Goal: Task Accomplishment & Management: Use online tool/utility

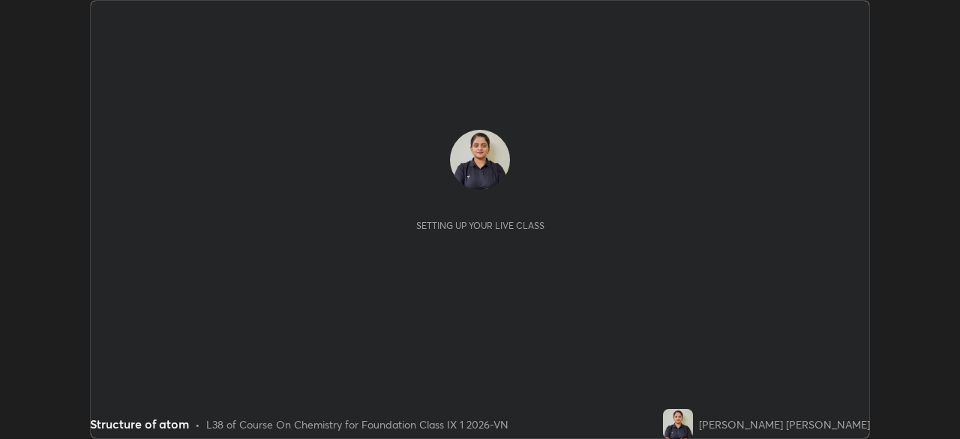
scroll to position [439, 959]
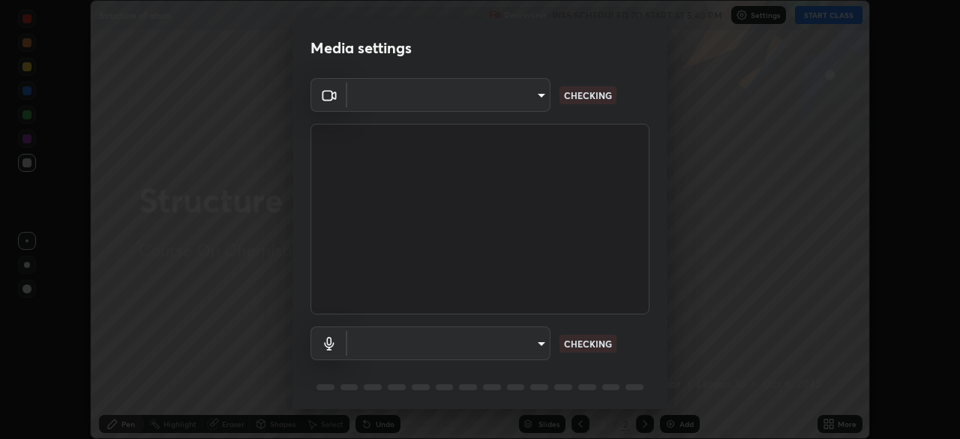
type input "39f420a8f8d33af7ad545f4bd8c914354ee6fe31ce268cb5502dc7cf40be593a"
type input "067f134596f216b94072121ba411216521c83db0dfd14448f82054ba583840c8"
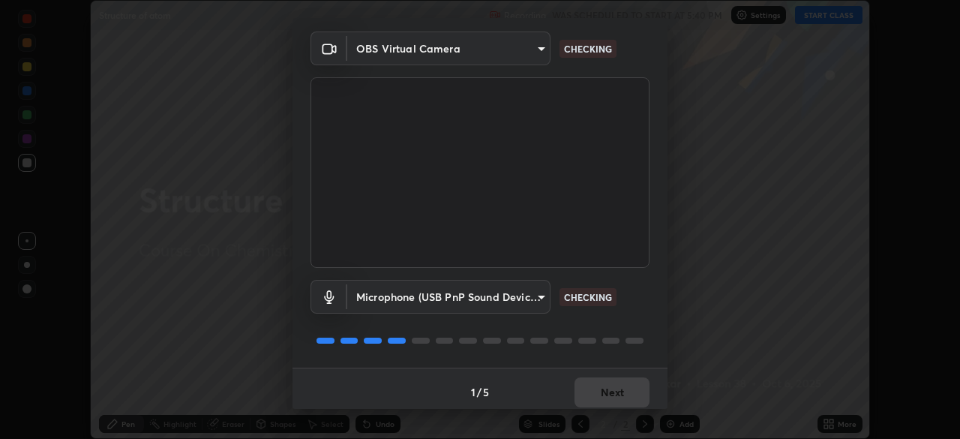
scroll to position [53, 0]
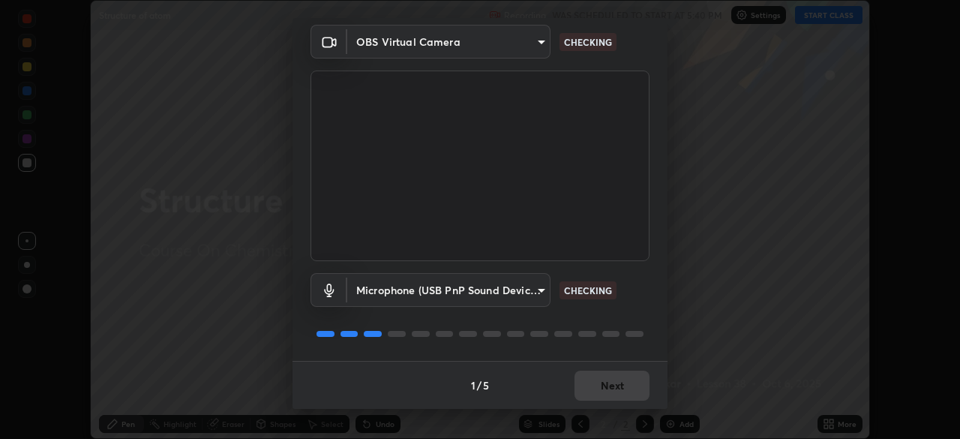
click at [633, 295] on div "Microphone (USB PnP Sound Device) (08bb:2902) 067f134596f216b94072121ba41121652…" at bounding box center [479, 290] width 339 height 34
click at [628, 303] on div "Microphone (USB PnP Sound Device) (08bb:2902) 067f134596f216b94072121ba41121652…" at bounding box center [479, 290] width 339 height 34
click at [631, 303] on div "Microphone (USB PnP Sound Device) (08bb:2902) 067f134596f216b94072121ba41121652…" at bounding box center [479, 290] width 339 height 34
click at [634, 303] on div "Microphone (USB PnP Sound Device) (08bb:2902) 067f134596f216b94072121ba41121652…" at bounding box center [479, 290] width 339 height 34
click at [629, 308] on div "Microphone (USB PnP Sound Device) (08bb:2902) 067f134596f216b94072121ba41121652…" at bounding box center [479, 311] width 339 height 100
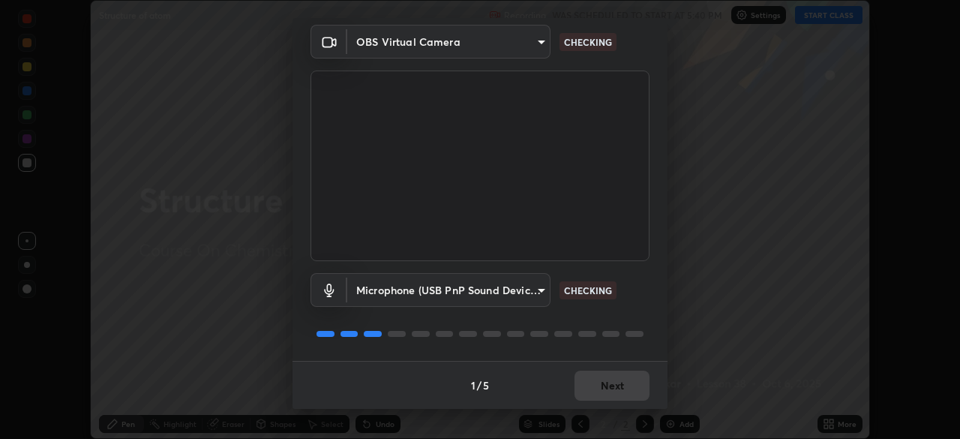
click at [624, 306] on div "Microphone (USB PnP Sound Device) (08bb:2902) 067f134596f216b94072121ba41121652…" at bounding box center [479, 290] width 339 height 34
click at [626, 304] on div "Microphone (USB PnP Sound Device) (08bb:2902) 067f134596f216b94072121ba41121652…" at bounding box center [479, 290] width 339 height 34
click at [631, 302] on div "Microphone (USB PnP Sound Device) (08bb:2902) 067f134596f216b94072121ba41121652…" at bounding box center [479, 290] width 339 height 34
click at [630, 305] on div "Microphone (USB PnP Sound Device) (08bb:2902) 067f134596f216b94072121ba41121652…" at bounding box center [479, 290] width 339 height 34
click at [634, 310] on div "Microphone (USB PnP Sound Device) (08bb:2902) 067f134596f216b94072121ba41121652…" at bounding box center [479, 311] width 339 height 100
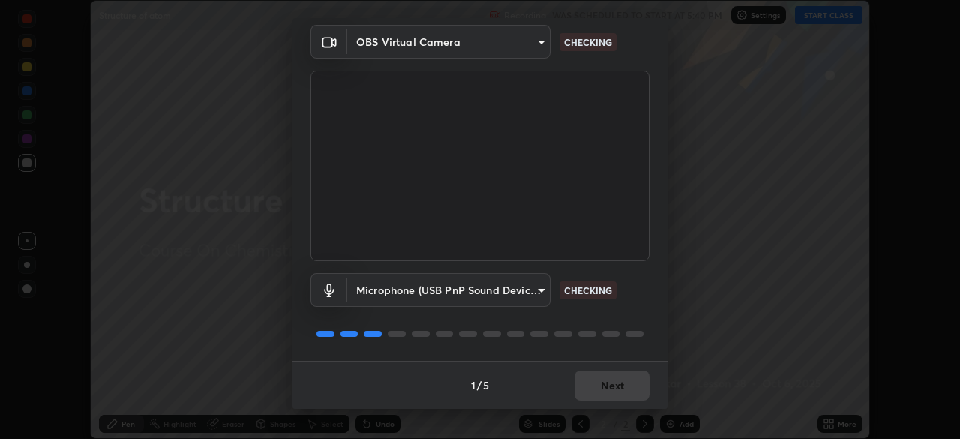
click at [637, 312] on div "Microphone (USB PnP Sound Device) (08bb:2902) 067f134596f216b94072121ba41121652…" at bounding box center [479, 311] width 339 height 100
click at [640, 316] on div "Microphone (USB PnP Sound Device) (08bb:2902) 067f134596f216b94072121ba41121652…" at bounding box center [479, 311] width 339 height 100
click at [645, 317] on div "Microphone (USB PnP Sound Device) (08bb:2902) 067f134596f216b94072121ba41121652…" at bounding box center [479, 311] width 339 height 100
click at [647, 316] on div "OBS Virtual Camera 39f420a8f8d33af7ad545f4bd8c914354ee6fe31ce268cb5502dc7cf40be…" at bounding box center [479, 193] width 375 height 336
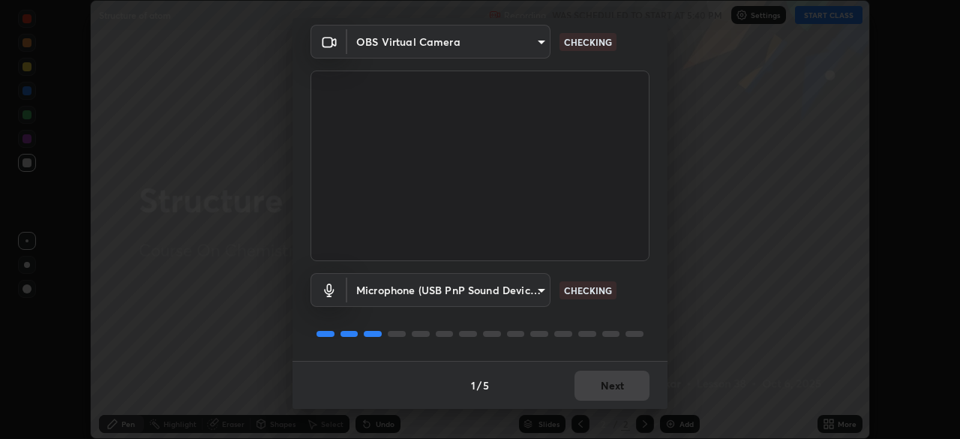
click at [647, 316] on div "OBS Virtual Camera 39f420a8f8d33af7ad545f4bd8c914354ee6fe31ce268cb5502dc7cf40be…" at bounding box center [479, 193] width 375 height 336
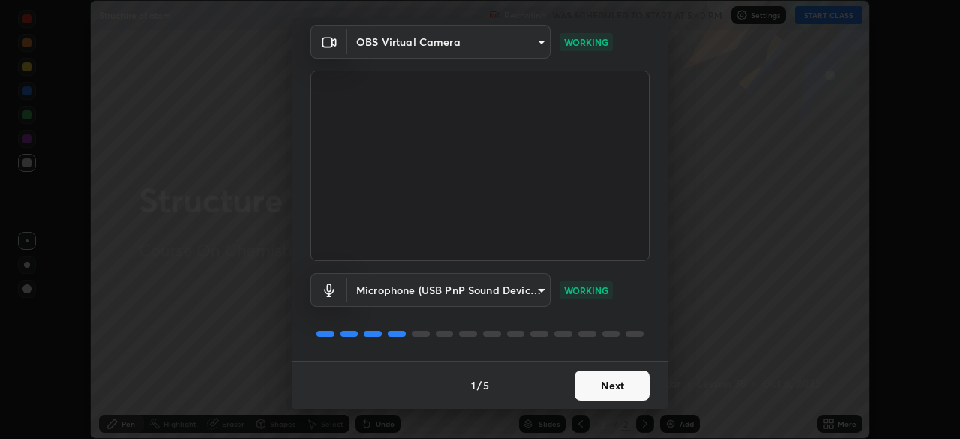
click at [609, 377] on button "Next" at bounding box center [611, 385] width 75 height 30
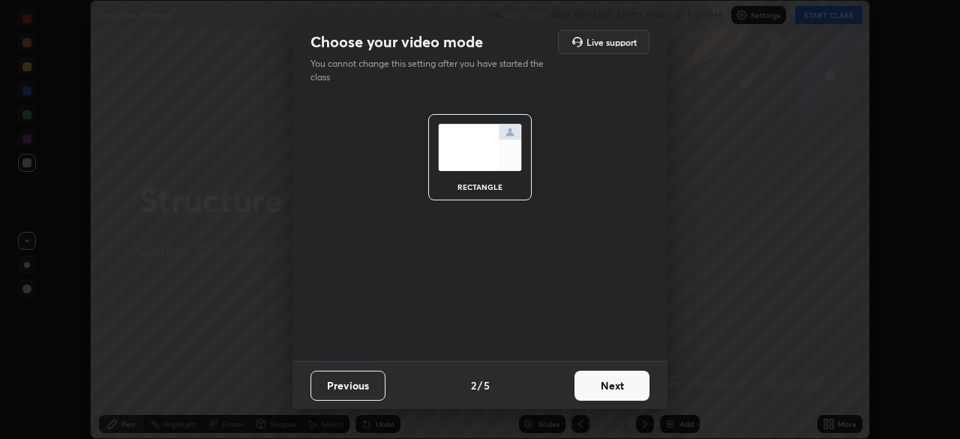
scroll to position [0, 0]
click at [610, 381] on button "Next" at bounding box center [611, 385] width 75 height 30
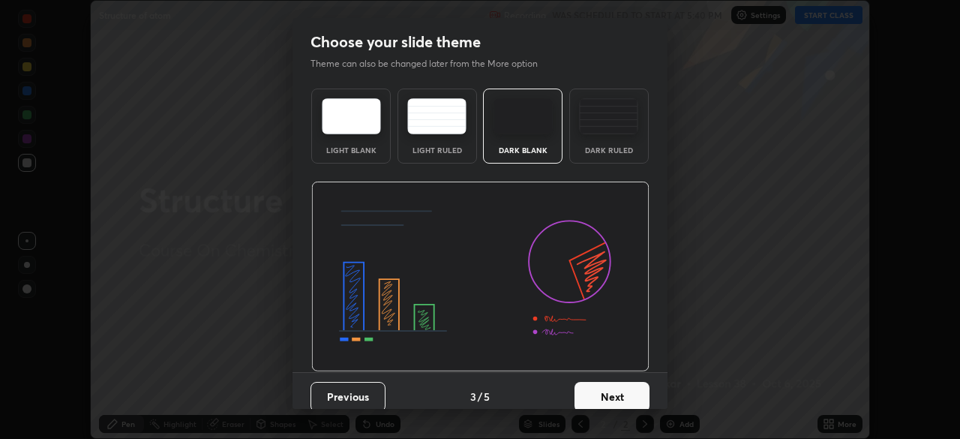
click at [607, 382] on button "Next" at bounding box center [611, 397] width 75 height 30
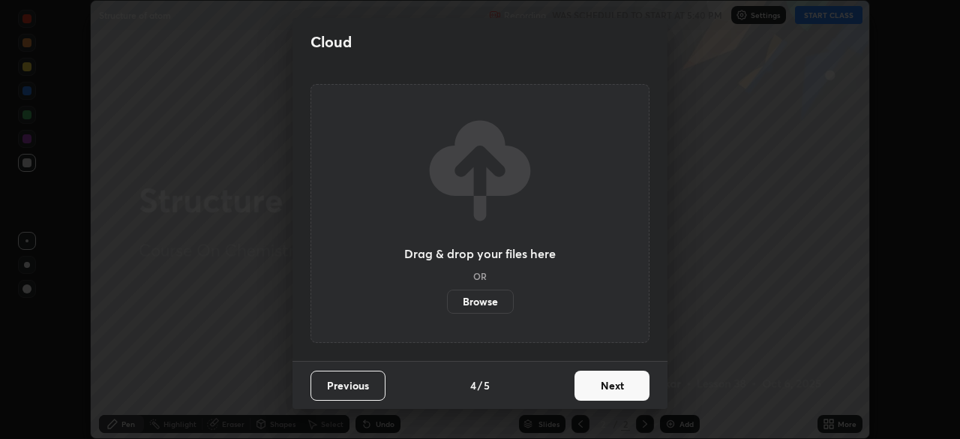
click at [607, 384] on button "Next" at bounding box center [611, 385] width 75 height 30
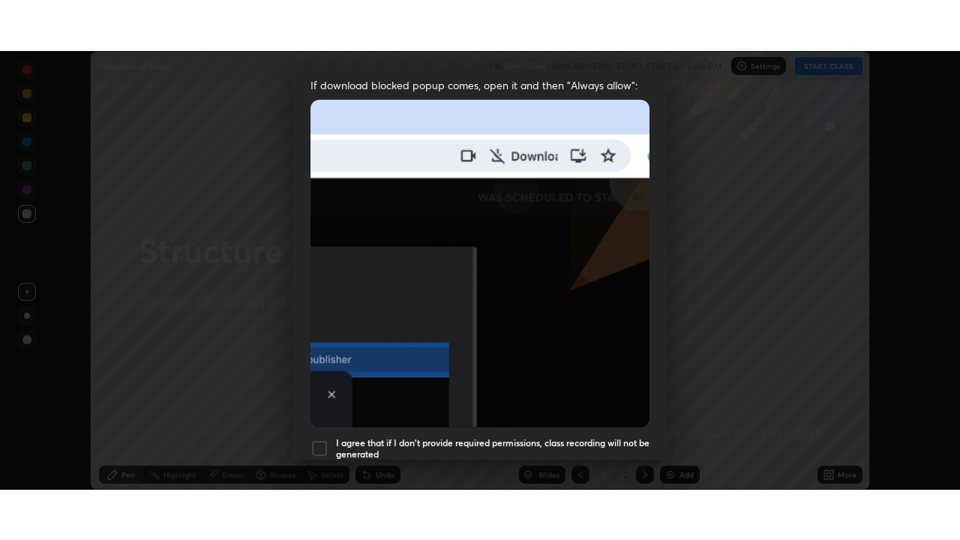
scroll to position [359, 0]
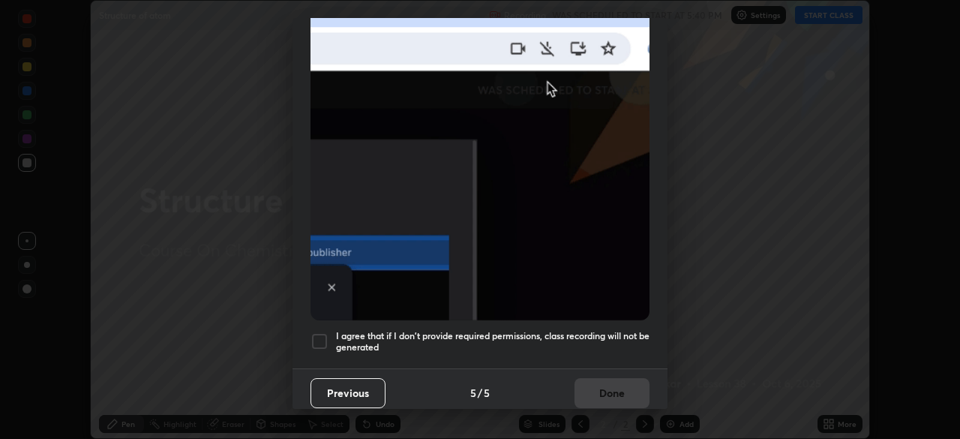
click at [553, 330] on h5 "I agree that if I don't provide required permissions, class recording will not …" at bounding box center [492, 341] width 313 height 23
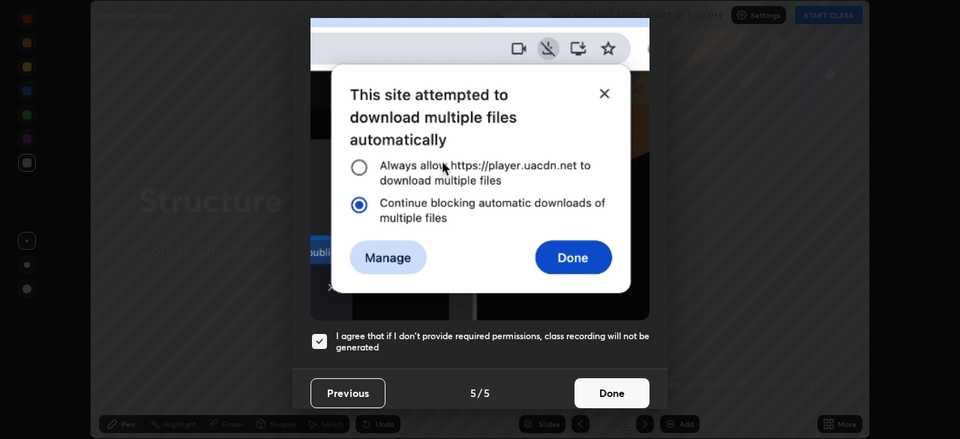
click at [586, 382] on button "Done" at bounding box center [611, 393] width 75 height 30
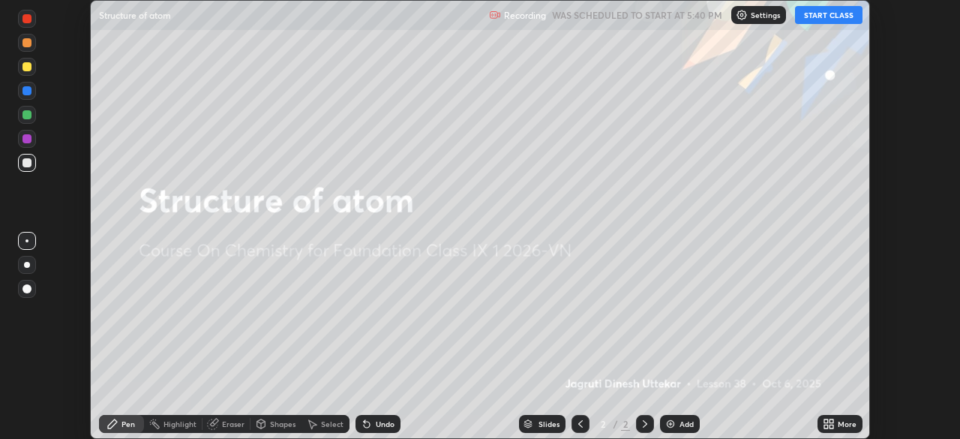
click at [815, 20] on button "START CLASS" at bounding box center [828, 15] width 67 height 18
click at [838, 420] on div "More" at bounding box center [847, 423] width 19 height 7
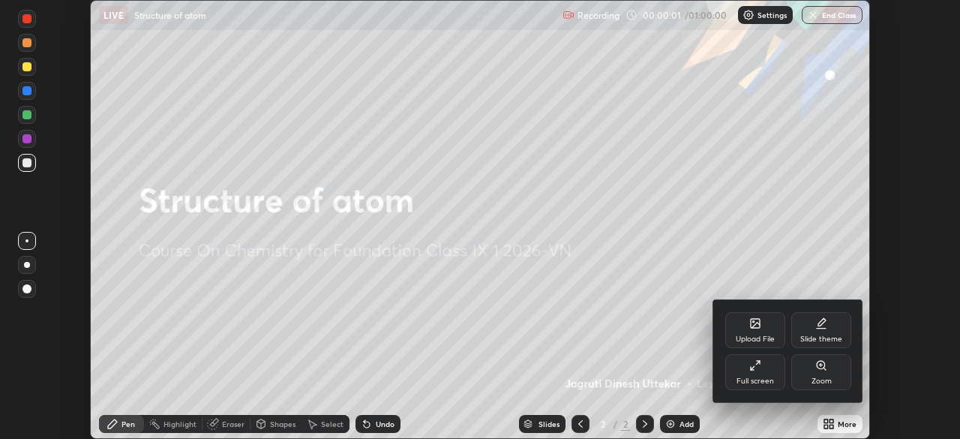
click at [773, 380] on div "Full screen" at bounding box center [755, 372] width 60 height 36
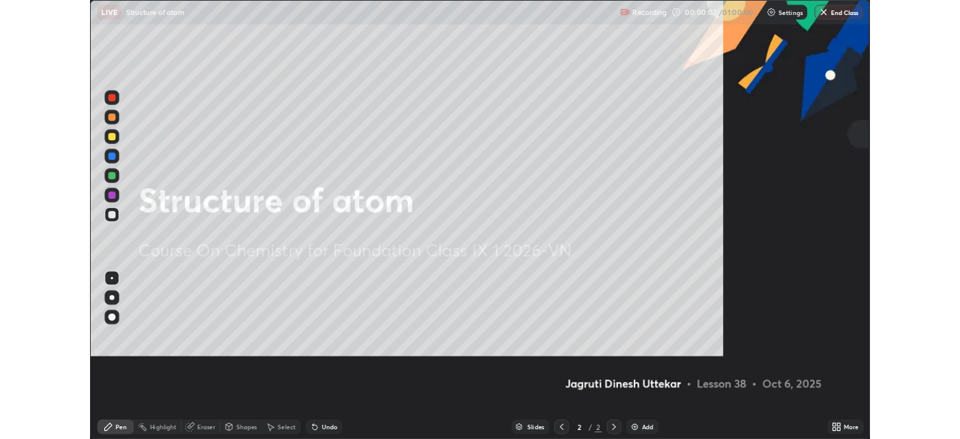
scroll to position [540, 960]
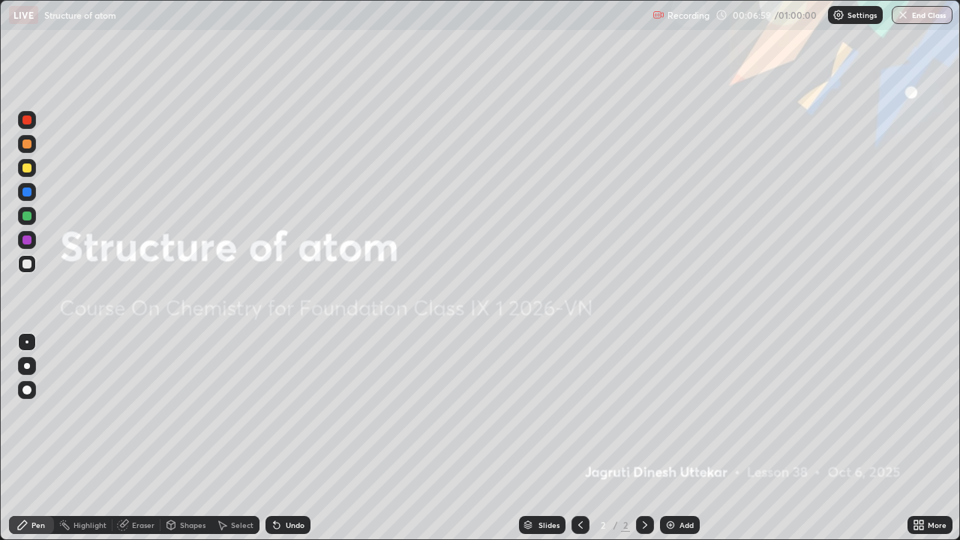
click at [675, 438] on div "Add" at bounding box center [680, 525] width 40 height 18
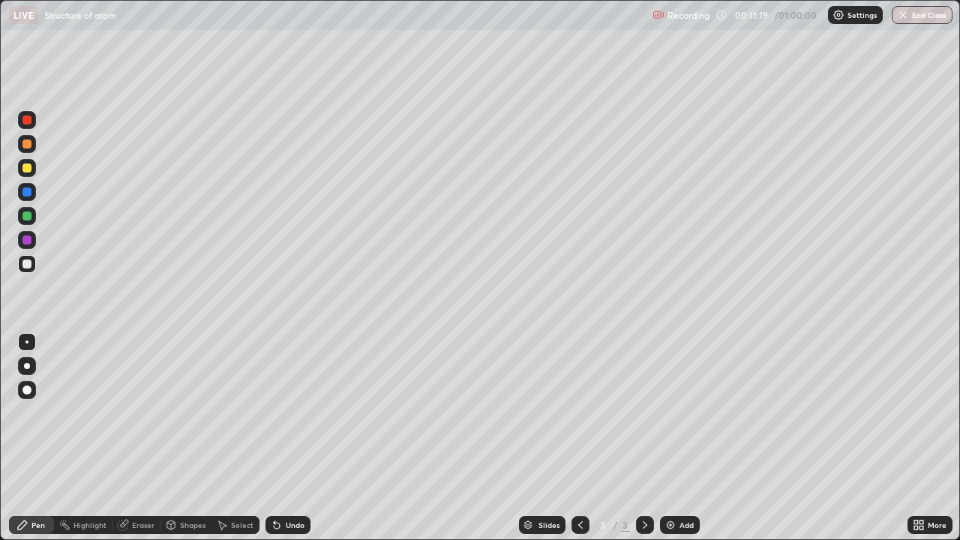
click at [291, 438] on div "Undo" at bounding box center [295, 524] width 19 height 7
click at [289, 438] on div "Undo" at bounding box center [295, 524] width 19 height 7
click at [286, 438] on div "Undo" at bounding box center [295, 524] width 19 height 7
click at [133, 438] on div "Eraser" at bounding box center [143, 524] width 22 height 7
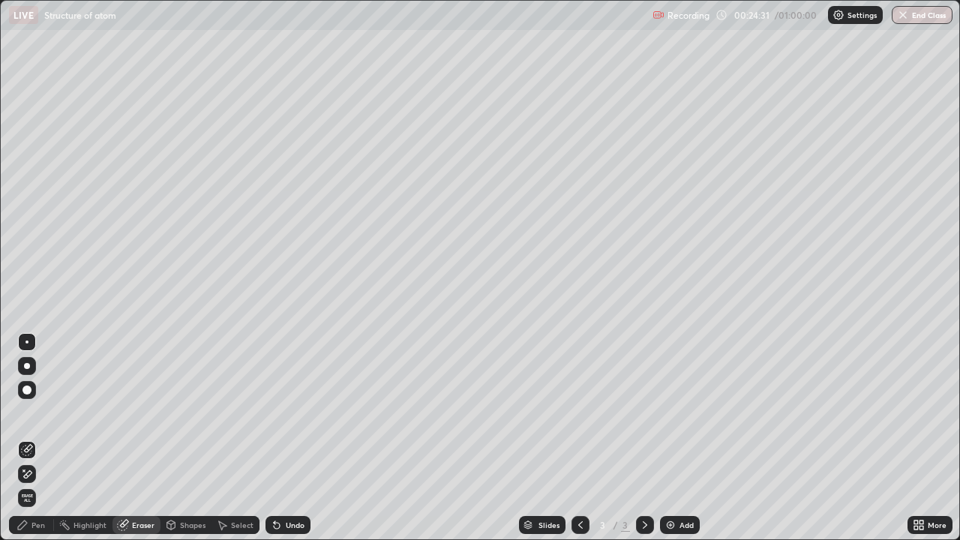
click at [28, 438] on icon at bounding box center [28, 473] width 8 height 7
click at [46, 438] on div "Pen" at bounding box center [31, 525] width 45 height 18
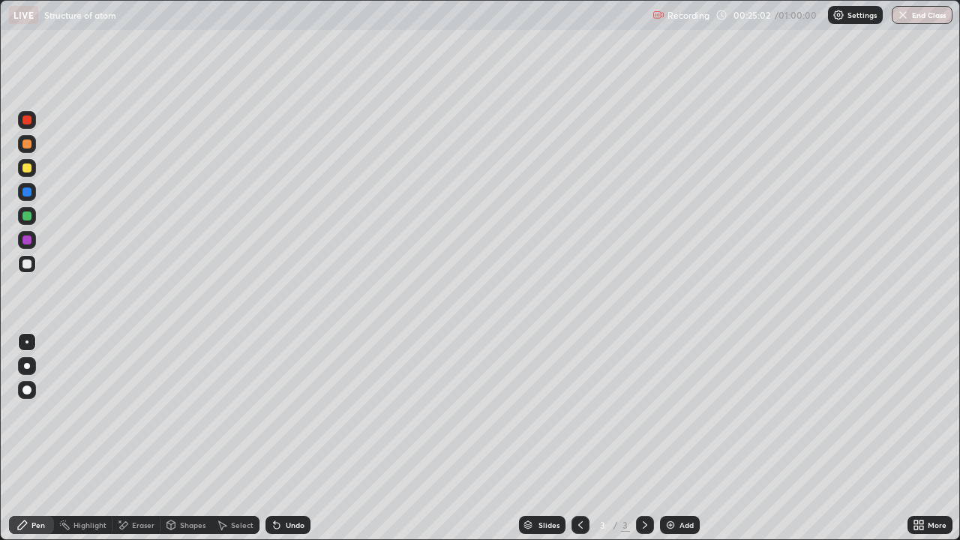
click at [295, 438] on div "Undo" at bounding box center [295, 524] width 19 height 7
click at [298, 438] on div "Undo" at bounding box center [295, 524] width 19 height 7
click at [292, 438] on div "Undo" at bounding box center [295, 524] width 19 height 7
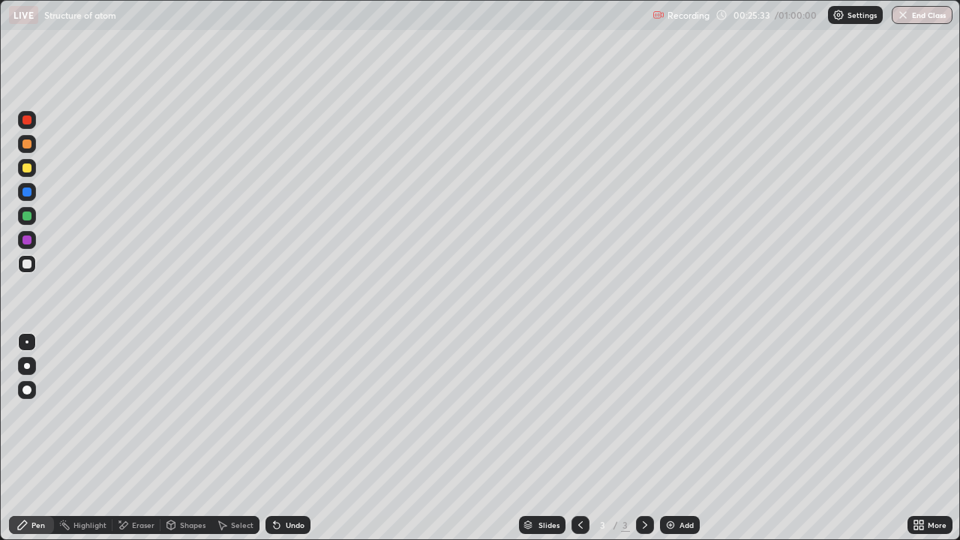
click at [292, 438] on div "Undo" at bounding box center [295, 524] width 19 height 7
click at [299, 438] on div "Undo" at bounding box center [295, 524] width 19 height 7
click at [295, 438] on div "Undo" at bounding box center [295, 524] width 19 height 7
click at [300, 438] on div "Undo" at bounding box center [287, 525] width 45 height 18
click at [288, 438] on div "Undo" at bounding box center [295, 524] width 19 height 7
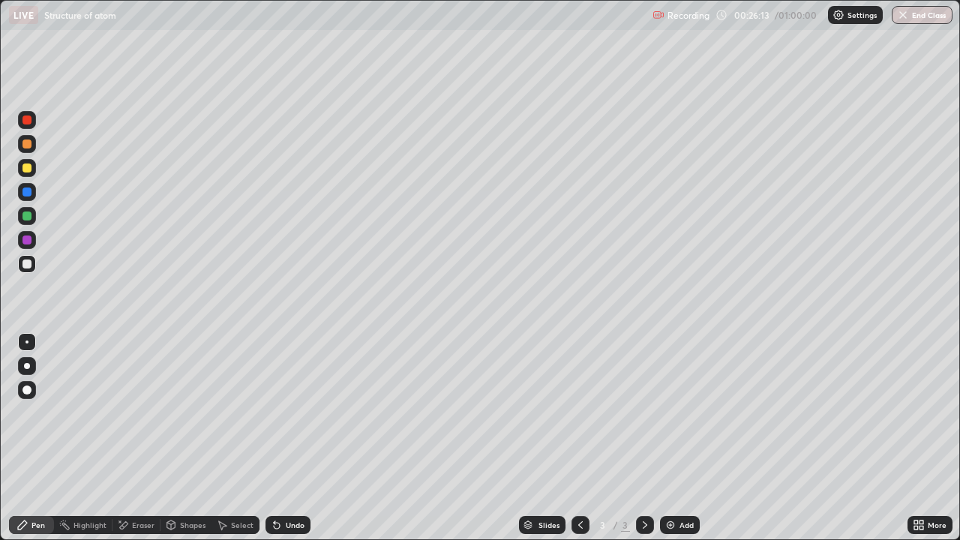
click at [295, 438] on div "Undo" at bounding box center [295, 524] width 19 height 7
click at [298, 438] on div "Undo" at bounding box center [295, 524] width 19 height 7
click at [307, 438] on div "Undo" at bounding box center [287, 525] width 45 height 18
click at [295, 438] on div "Undo" at bounding box center [295, 524] width 19 height 7
click at [288, 438] on div "Undo" at bounding box center [295, 524] width 19 height 7
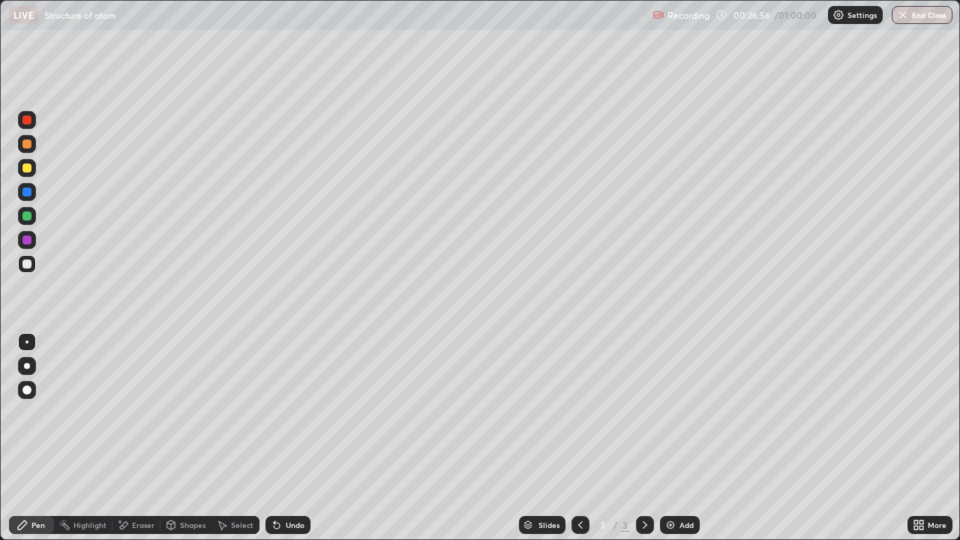
click at [296, 438] on div "Undo" at bounding box center [295, 524] width 19 height 7
click at [293, 438] on div "Undo" at bounding box center [295, 524] width 19 height 7
click at [295, 438] on div "Undo" at bounding box center [295, 524] width 19 height 7
click at [675, 438] on div "Add" at bounding box center [680, 525] width 40 height 18
click at [181, 438] on div "Shapes" at bounding box center [192, 524] width 25 height 7
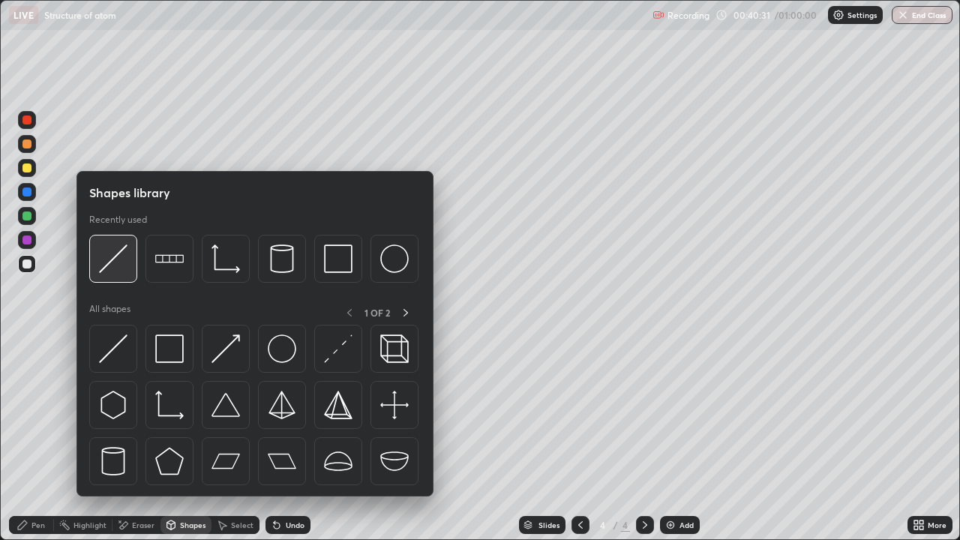
click at [129, 274] on div at bounding box center [113, 259] width 48 height 48
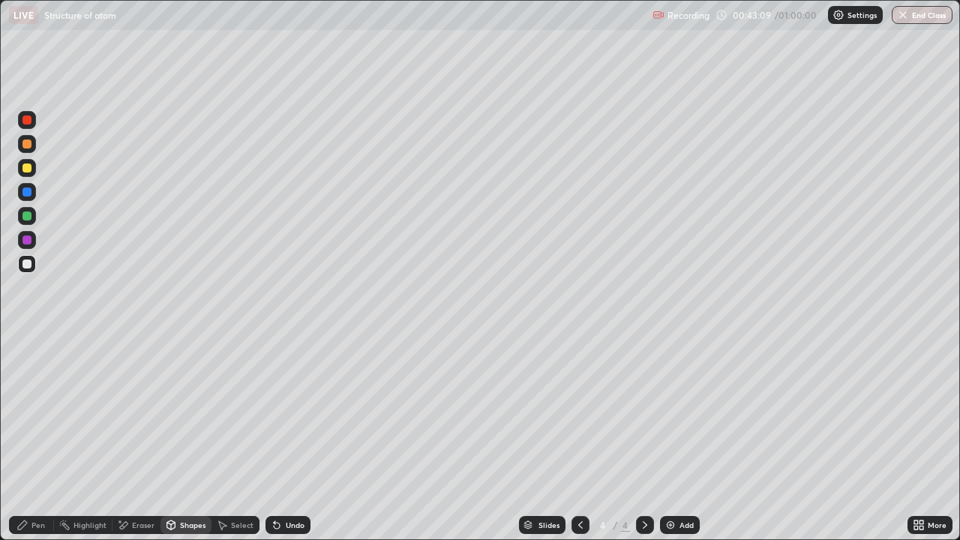
click at [37, 438] on div "Pen" at bounding box center [37, 524] width 13 height 7
click at [288, 438] on div "Undo" at bounding box center [295, 524] width 19 height 7
click at [286, 438] on div "Undo" at bounding box center [295, 524] width 19 height 7
click at [288, 438] on div "Undo" at bounding box center [287, 525] width 45 height 18
click at [289, 438] on div "Undo" at bounding box center [295, 524] width 19 height 7
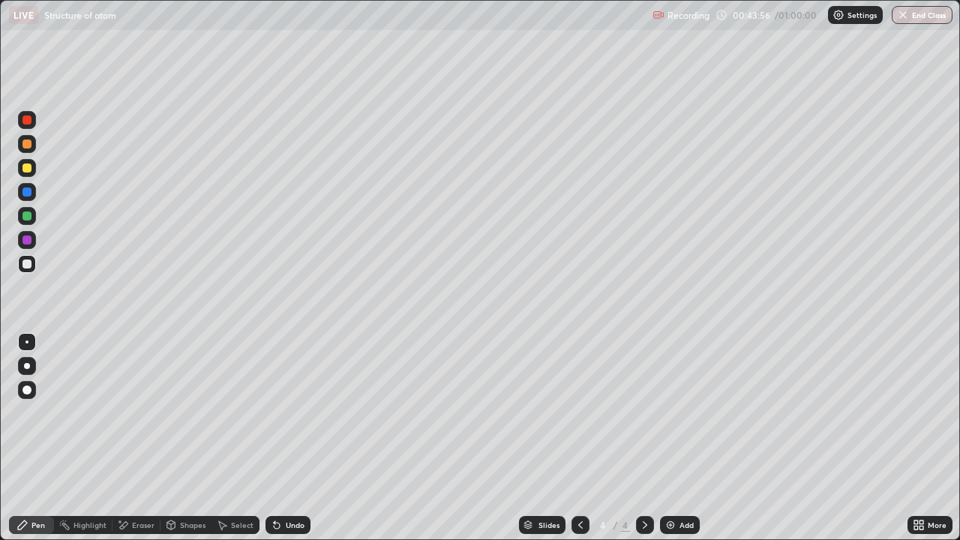
click at [292, 438] on div "Undo" at bounding box center [295, 524] width 19 height 7
click at [291, 438] on div "Undo" at bounding box center [295, 524] width 19 height 7
click at [293, 438] on div "Undo" at bounding box center [295, 524] width 19 height 7
click at [294, 438] on div "Undo" at bounding box center [295, 524] width 19 height 7
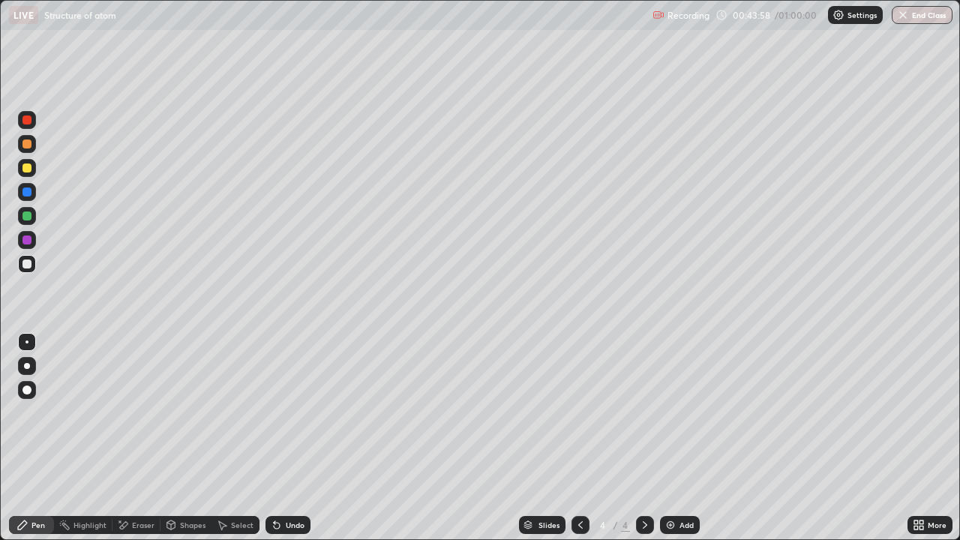
click at [292, 438] on div "Undo" at bounding box center [295, 524] width 19 height 7
click at [286, 438] on div "Undo" at bounding box center [295, 524] width 19 height 7
click at [280, 438] on div "Undo" at bounding box center [287, 525] width 45 height 18
click at [274, 438] on icon at bounding box center [274, 521] width 1 height 1
click at [28, 168] on div at bounding box center [26, 167] width 9 height 9
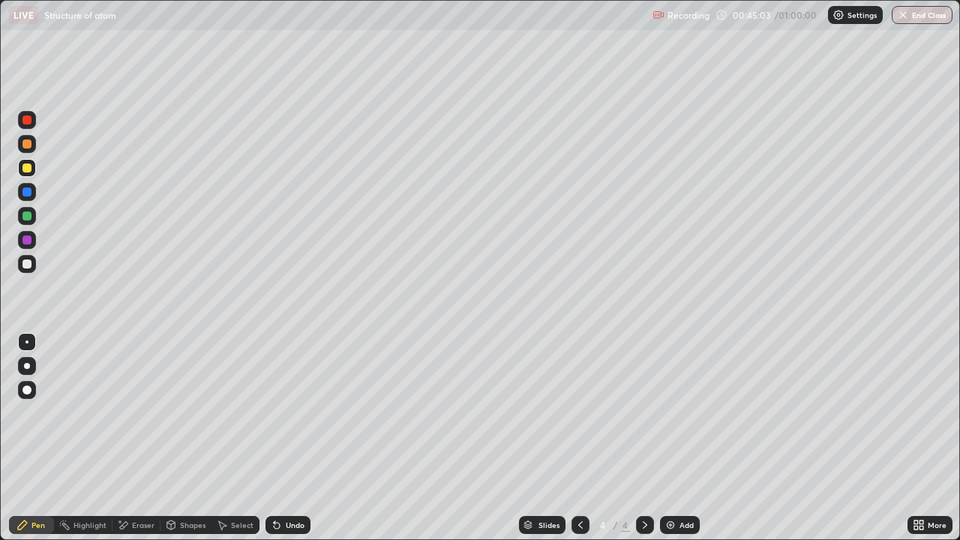
click at [290, 438] on div "Undo" at bounding box center [295, 524] width 19 height 7
click at [299, 438] on div "Undo" at bounding box center [295, 524] width 19 height 7
click at [28, 241] on div at bounding box center [26, 239] width 9 height 9
click at [28, 264] on div at bounding box center [26, 263] width 9 height 9
click at [24, 169] on div at bounding box center [26, 167] width 9 height 9
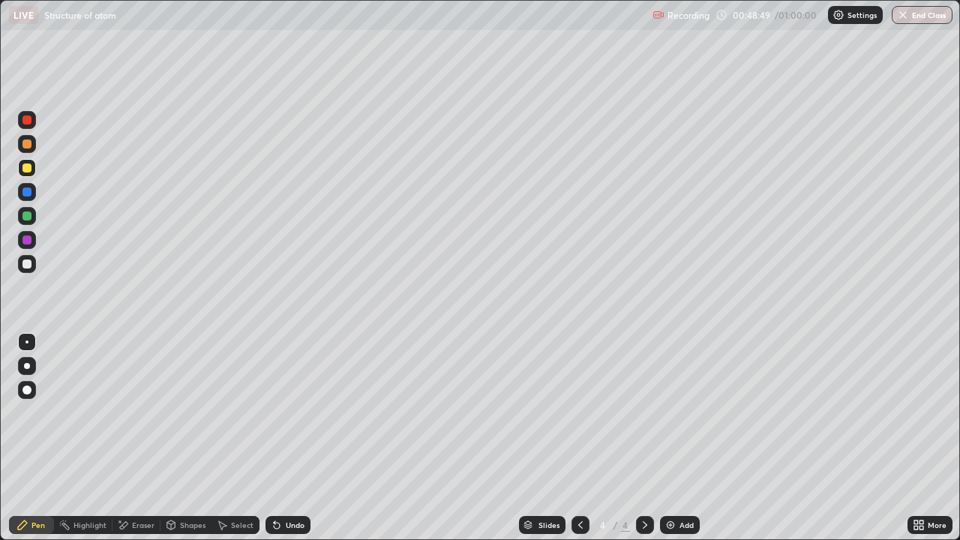
click at [119, 438] on icon at bounding box center [119, 520] width 1 height 1
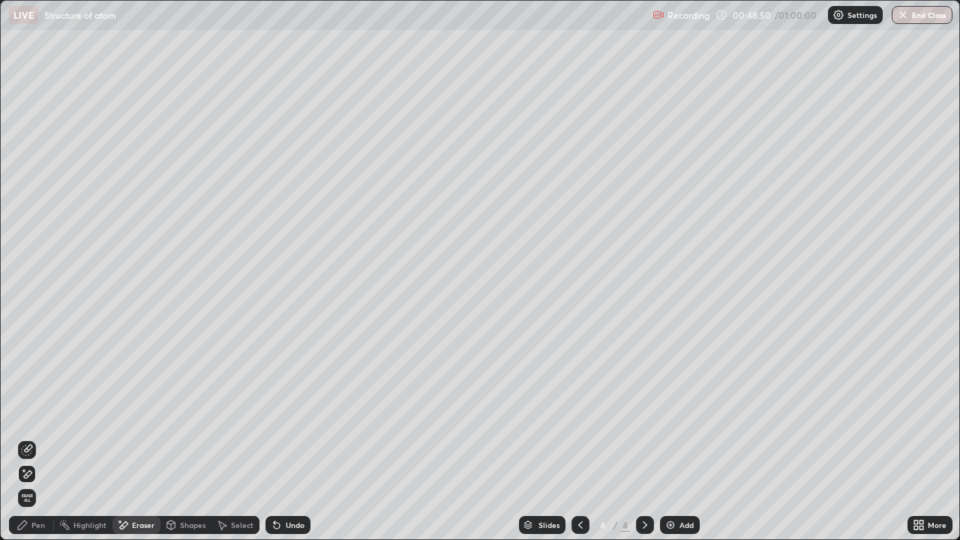
click at [24, 438] on icon at bounding box center [27, 450] width 12 height 12
click at [28, 438] on div "Pen" at bounding box center [31, 525] width 45 height 18
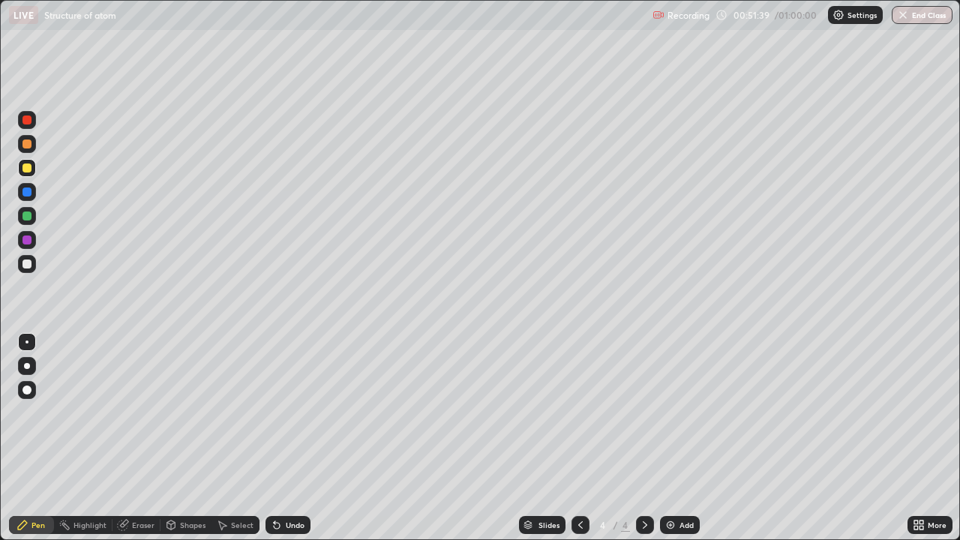
click at [929, 438] on div "More" at bounding box center [937, 524] width 19 height 7
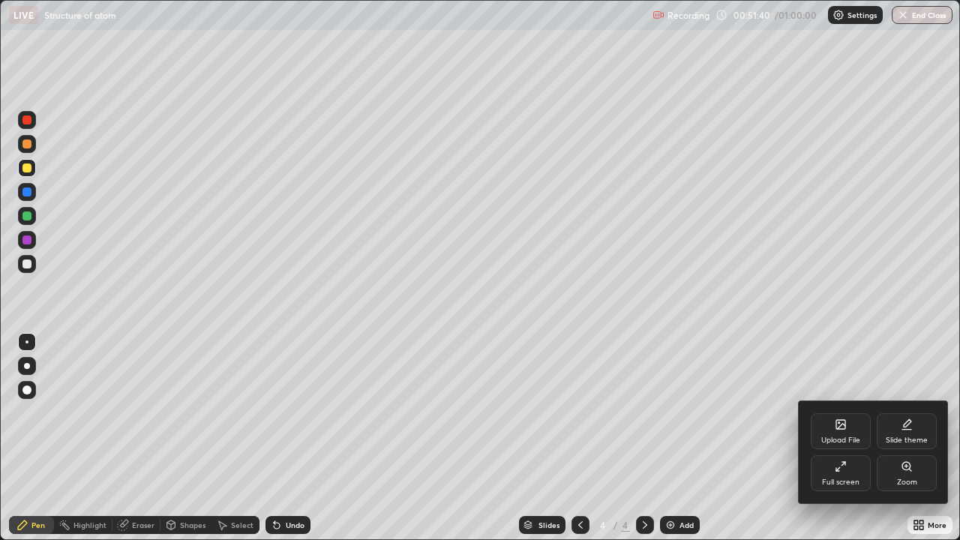
click at [823, 438] on div "Full screen" at bounding box center [841, 473] width 60 height 36
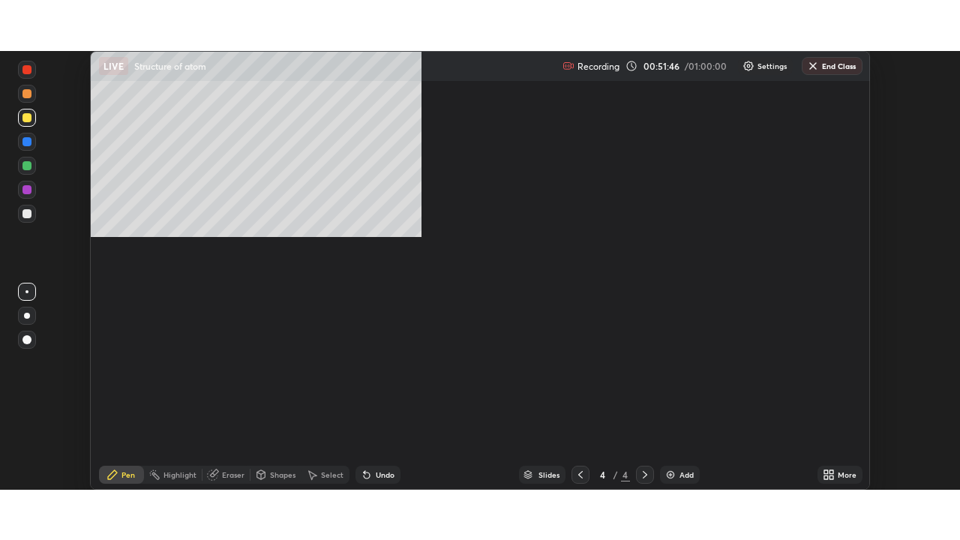
scroll to position [439, 960]
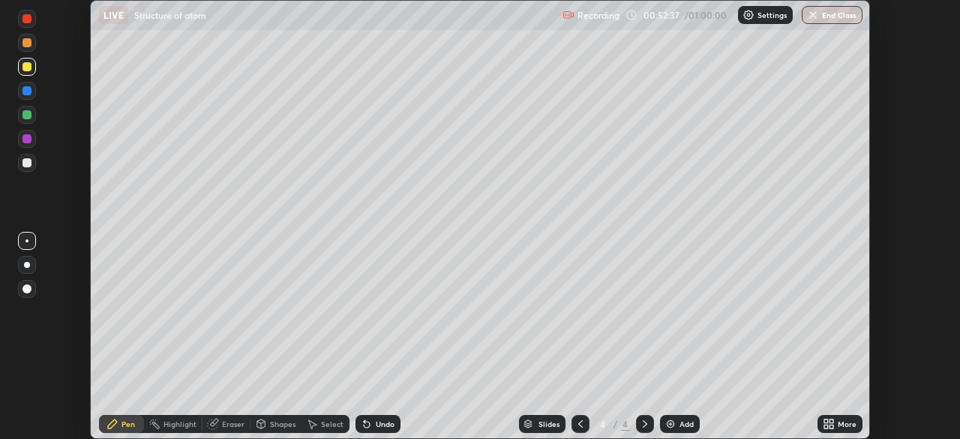
click at [826, 426] on icon at bounding box center [826, 426] width 4 height 4
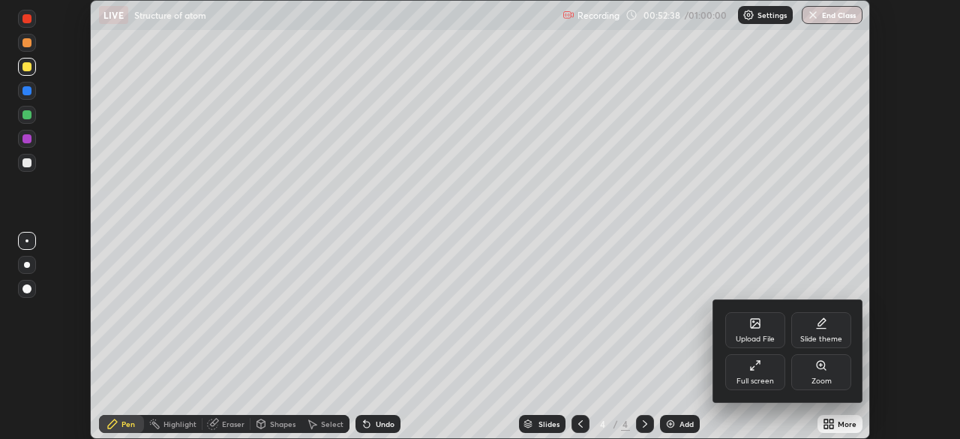
click at [748, 373] on div "Full screen" at bounding box center [755, 372] width 60 height 36
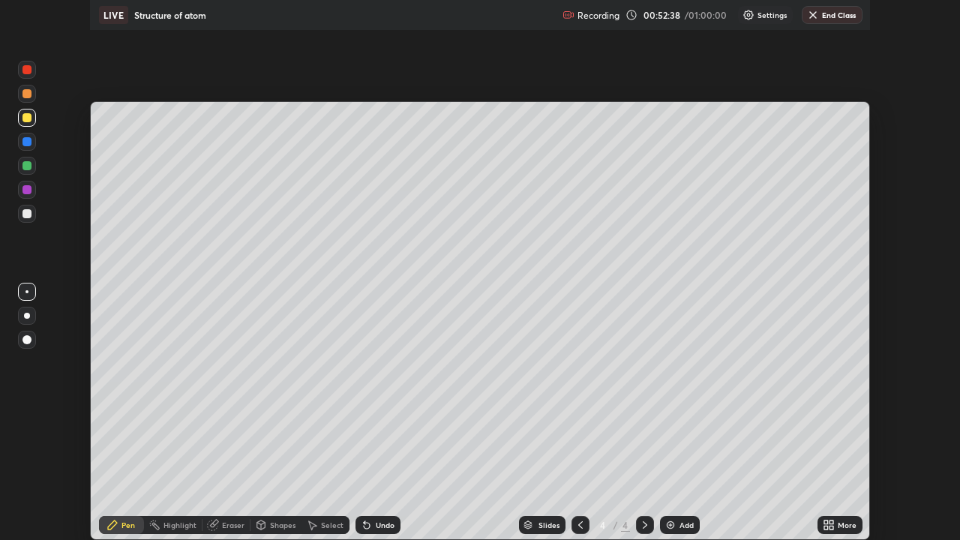
scroll to position [540, 960]
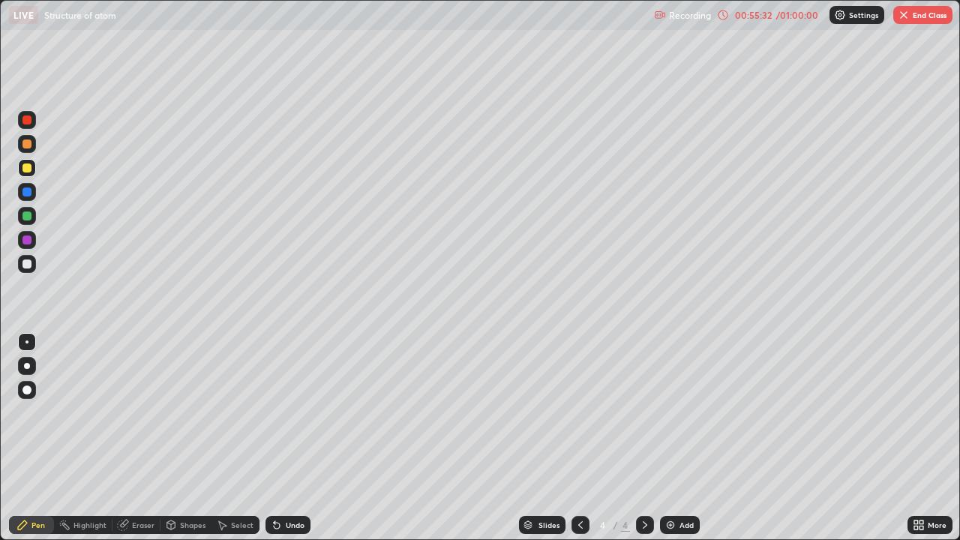
click at [292, 438] on div "Undo" at bounding box center [295, 524] width 19 height 7
click at [289, 438] on div "Undo" at bounding box center [295, 524] width 19 height 7
click at [913, 16] on button "End Class" at bounding box center [922, 15] width 59 height 18
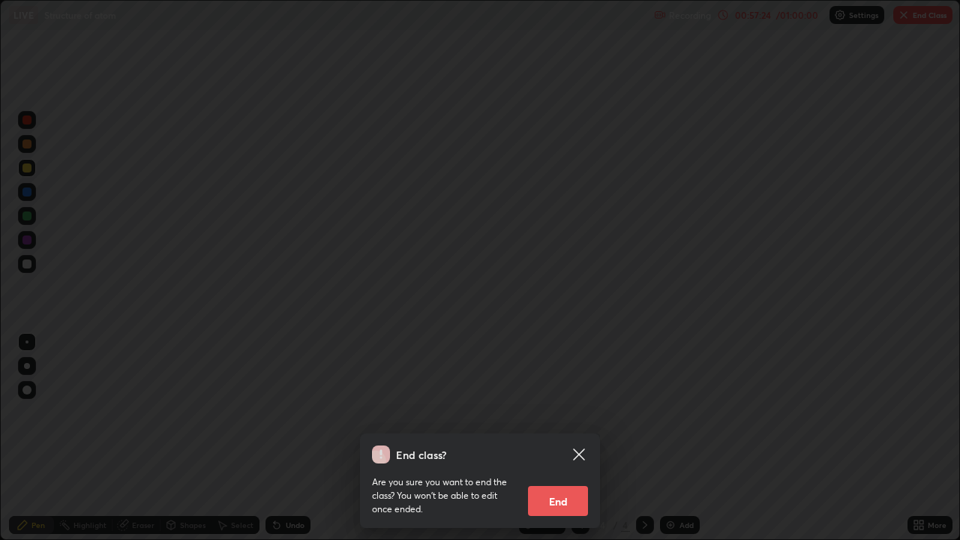
click at [560, 438] on button "End" at bounding box center [558, 501] width 60 height 30
